Goal: Check status: Check status

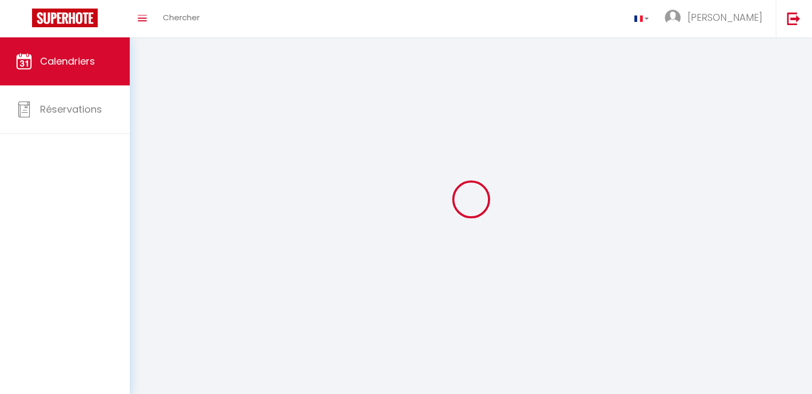
select select
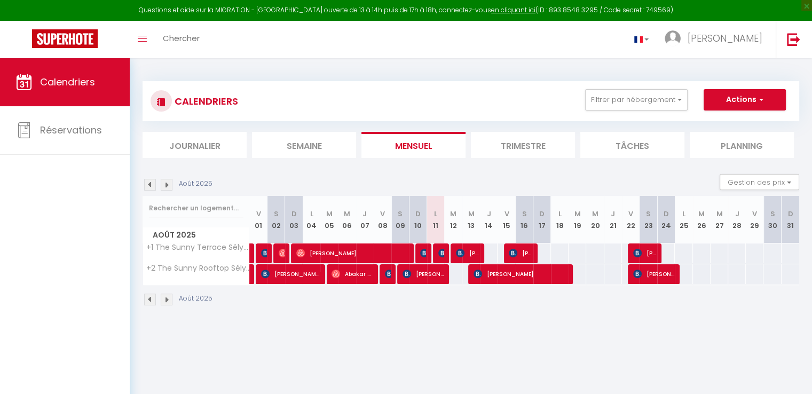
select select
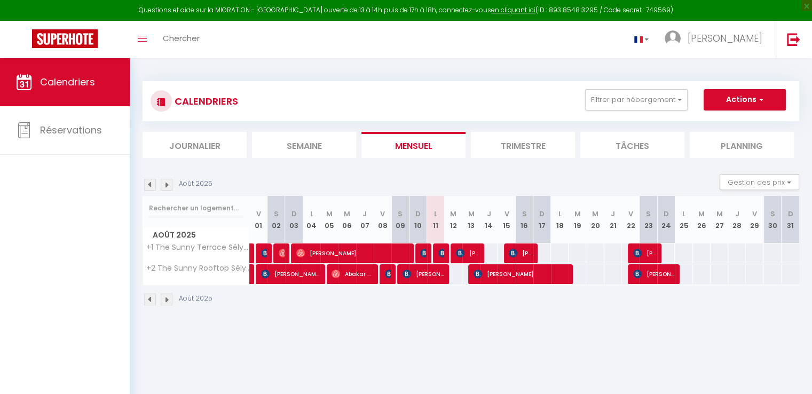
select select
click at [456, 250] on img at bounding box center [460, 253] width 9 height 9
select select "OK"
select select "KO"
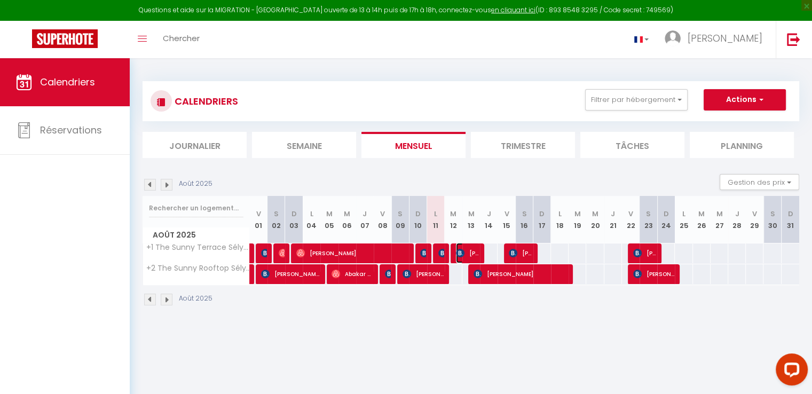
select select "0"
select select "1"
select select
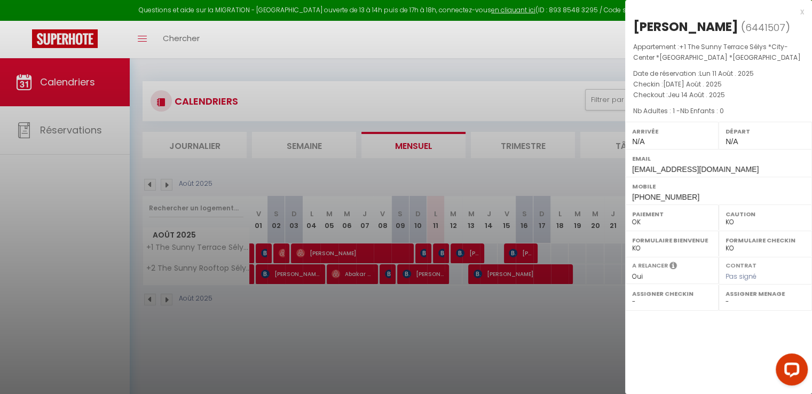
click at [476, 271] on div at bounding box center [406, 197] width 812 height 394
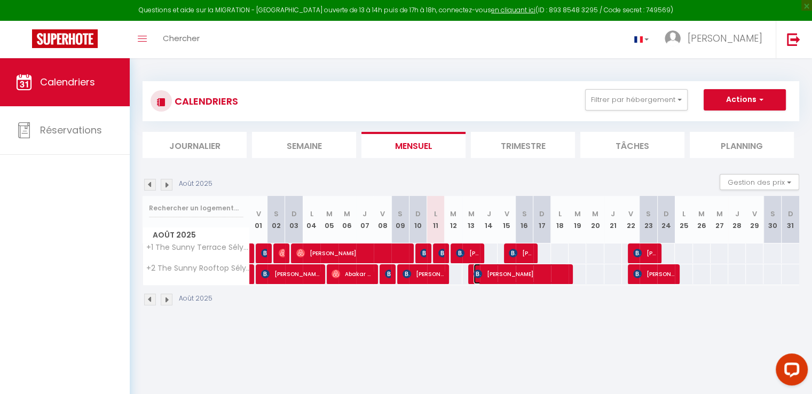
click at [476, 271] on img at bounding box center [477, 273] width 9 height 9
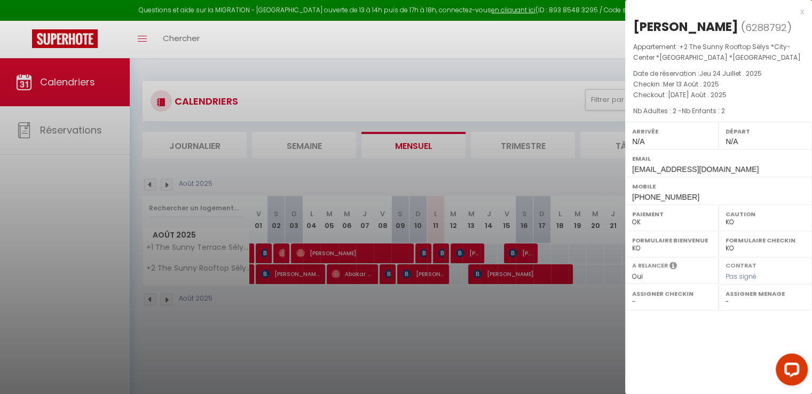
click at [476, 271] on div at bounding box center [406, 197] width 812 height 394
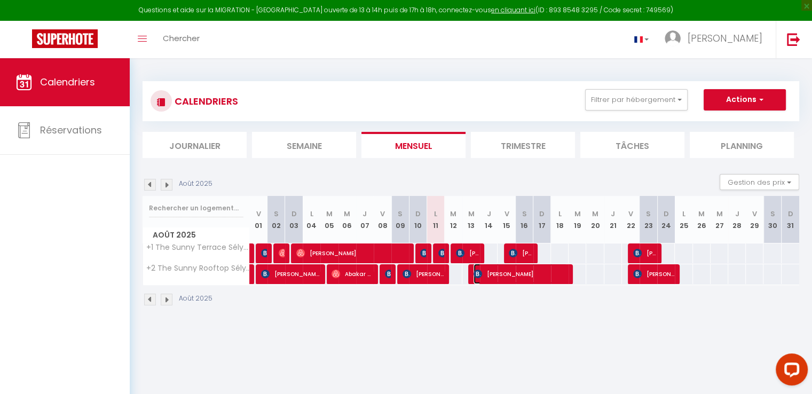
click at [507, 272] on span "[PERSON_NAME]" at bounding box center [520, 274] width 94 height 20
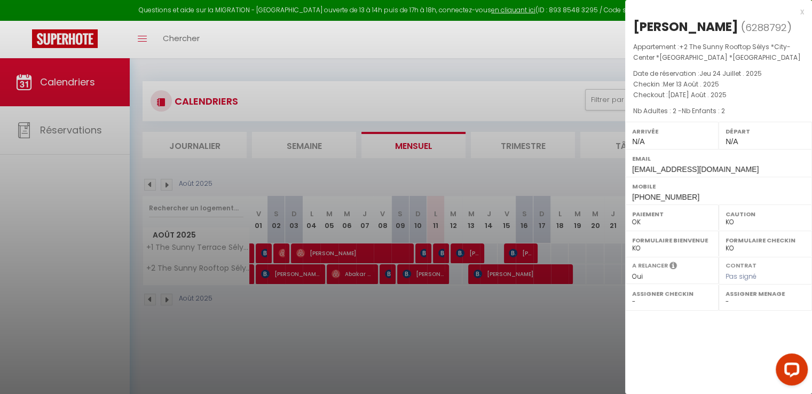
click at [521, 253] on div at bounding box center [406, 197] width 812 height 394
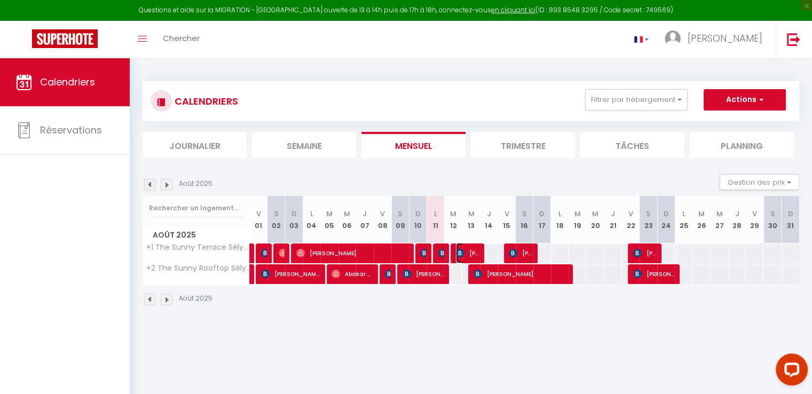
click at [460, 253] on img at bounding box center [460, 253] width 9 height 9
